Goal: Information Seeking & Learning: Check status

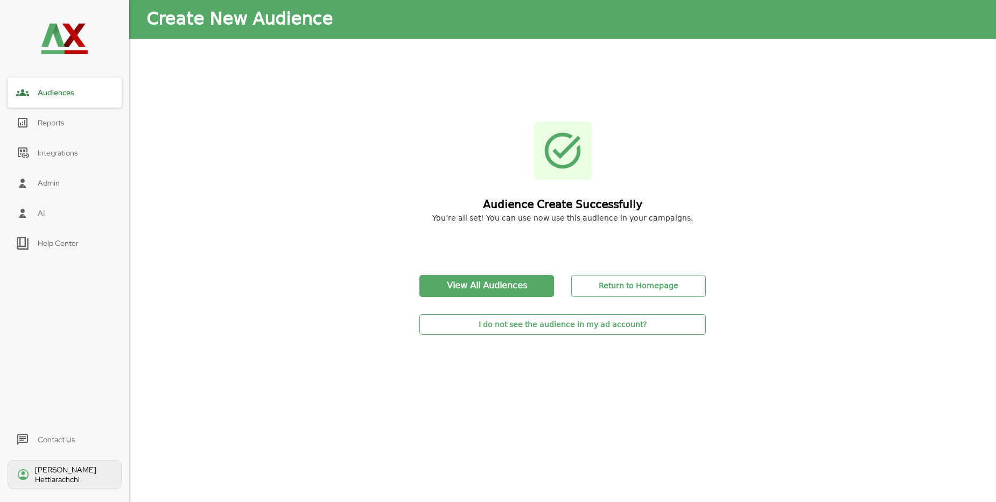
click at [44, 123] on div "Reports" at bounding box center [51, 123] width 26 height 10
